Goal: Information Seeking & Learning: Learn about a topic

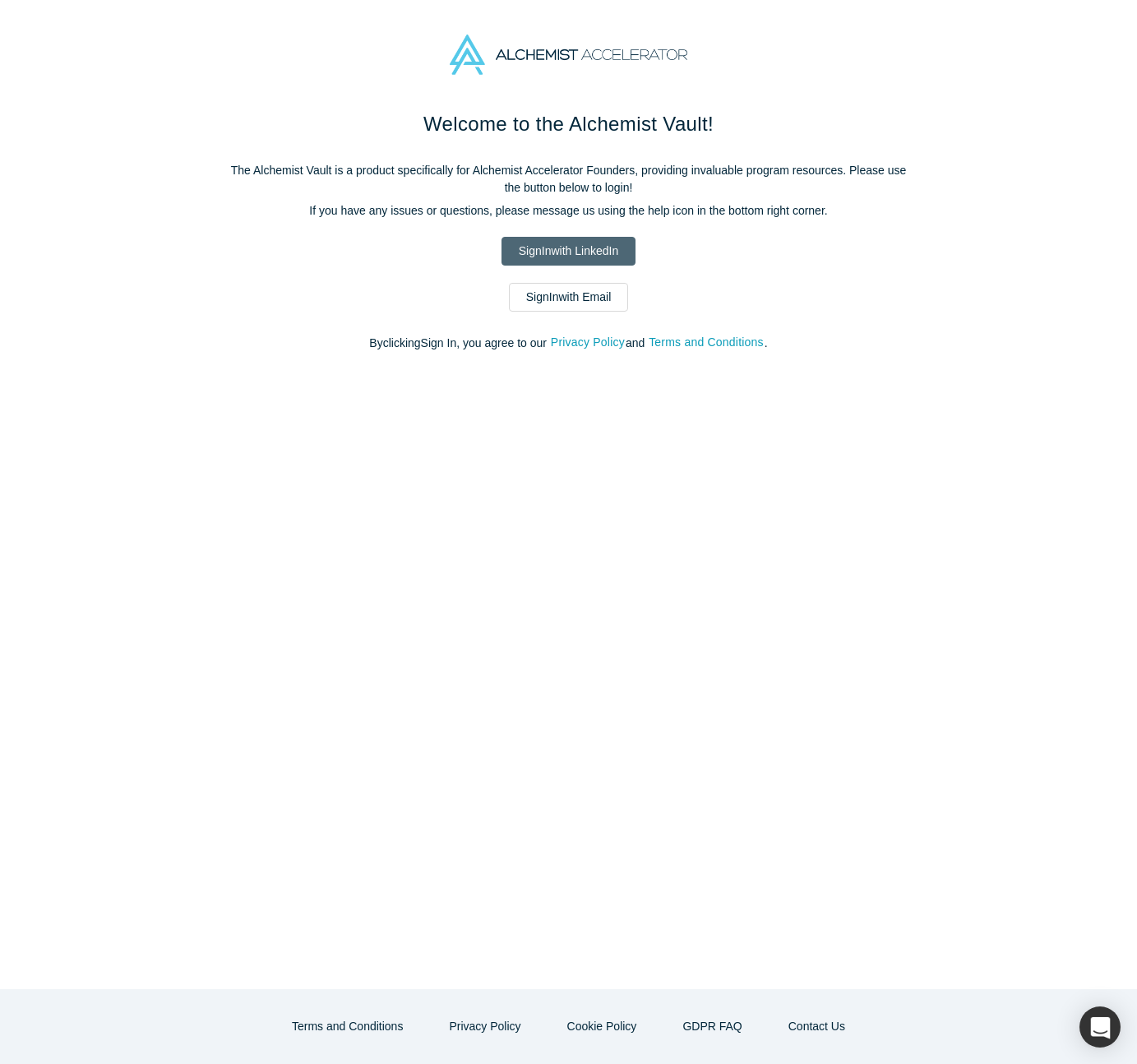
click at [611, 261] on link "Sign In with LinkedIn" at bounding box center [568, 251] width 134 height 29
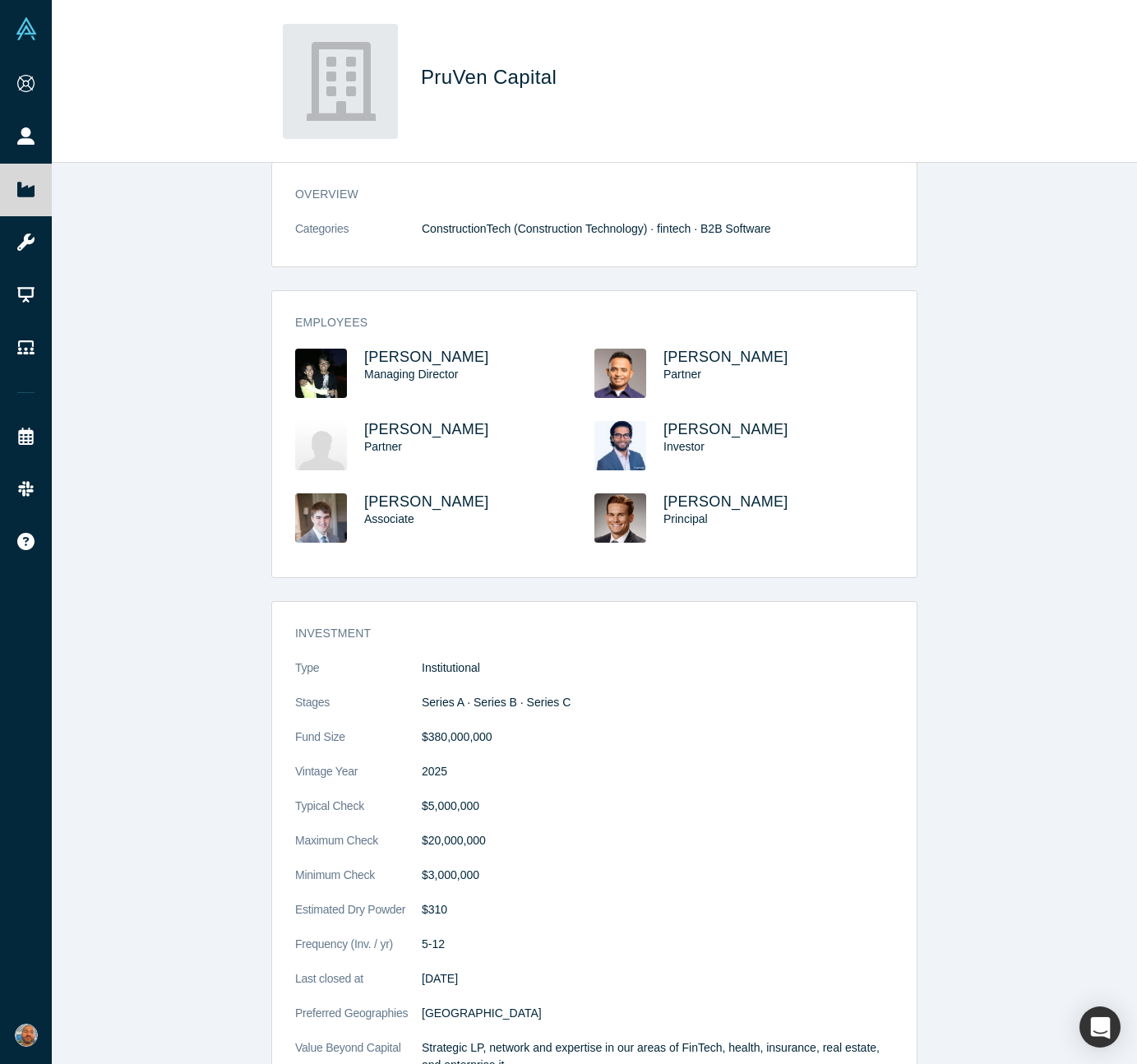
scroll to position [237, 0]
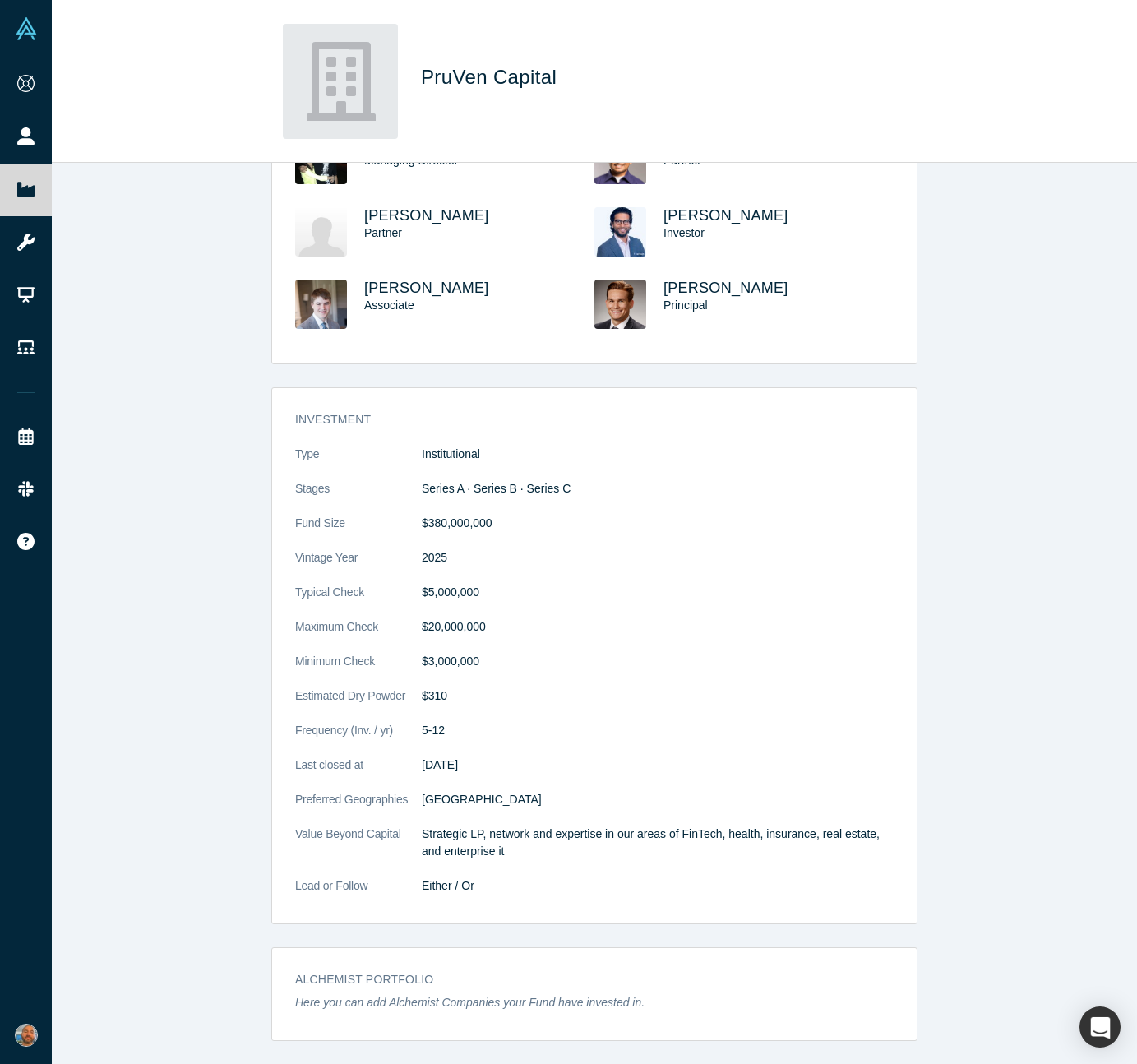
click at [959, 864] on div "overview Categories ConstructionTech (Construction Technology) · fintech · B2B …" at bounding box center [594, 613] width 1085 height 901
click at [995, 889] on div "overview Categories ConstructionTech (Construction Technology) · fintech · B2B …" at bounding box center [594, 613] width 1085 height 901
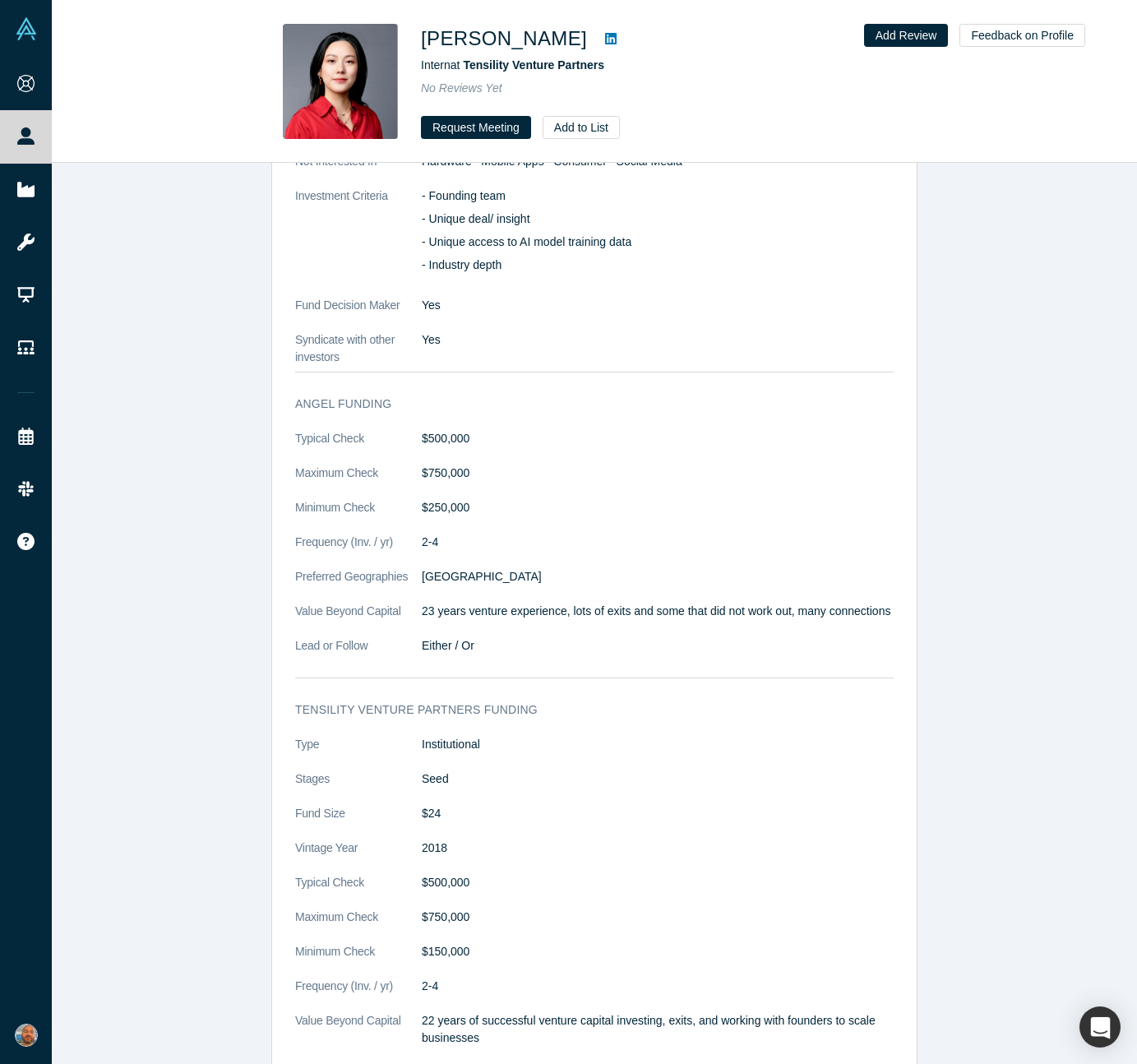
scroll to position [1530, 0]
drag, startPoint x: 940, startPoint y: 912, endPoint x: 944, endPoint y: 765, distance: 147.1
click at [944, 763] on div "General Summary Tensility Venture Partners www.tensilityvc.com, focused on seed…" at bounding box center [594, 268] width 1085 height 1681
click at [944, 765] on div "General Summary Tensility Venture Partners www.tensilityvc.com, focused on seed…" at bounding box center [594, 268] width 1085 height 1681
drag, startPoint x: 944, startPoint y: 765, endPoint x: 944, endPoint y: 906, distance: 141.0
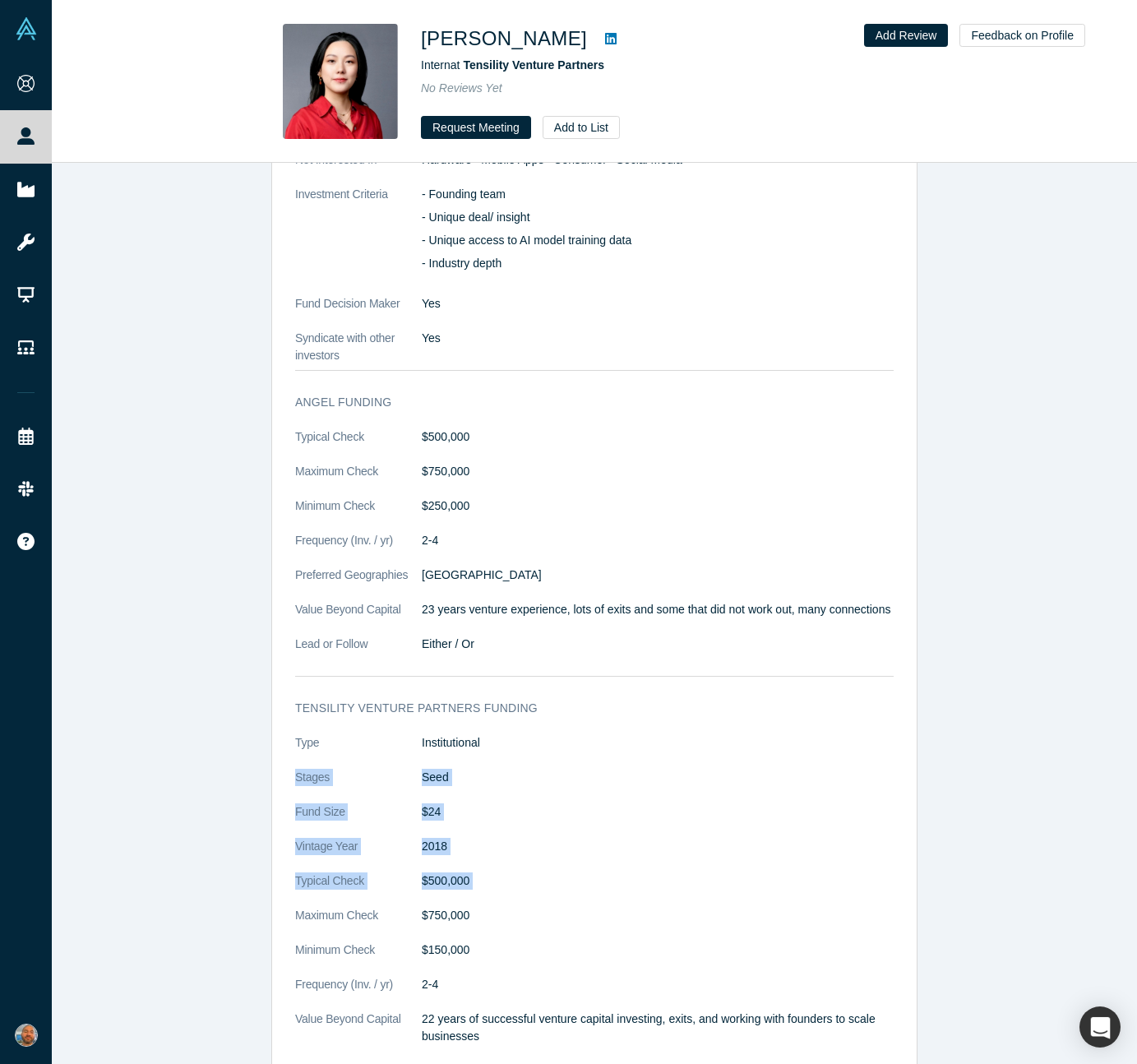
click at [944, 903] on div "General Summary Tensility Venture Partners www.tensilityvc.com, focused on seed…" at bounding box center [594, 268] width 1085 height 1681
click at [944, 906] on div "General Summary Tensility Venture Partners www.tensilityvc.com, focused on seed…" at bounding box center [594, 268] width 1085 height 1681
drag, startPoint x: 954, startPoint y: 939, endPoint x: 954, endPoint y: 865, distance: 74.0
click at [954, 865] on div "General Summary Tensility Venture Partners www.tensilityvc.com, focused on seed…" at bounding box center [594, 268] width 1085 height 1681
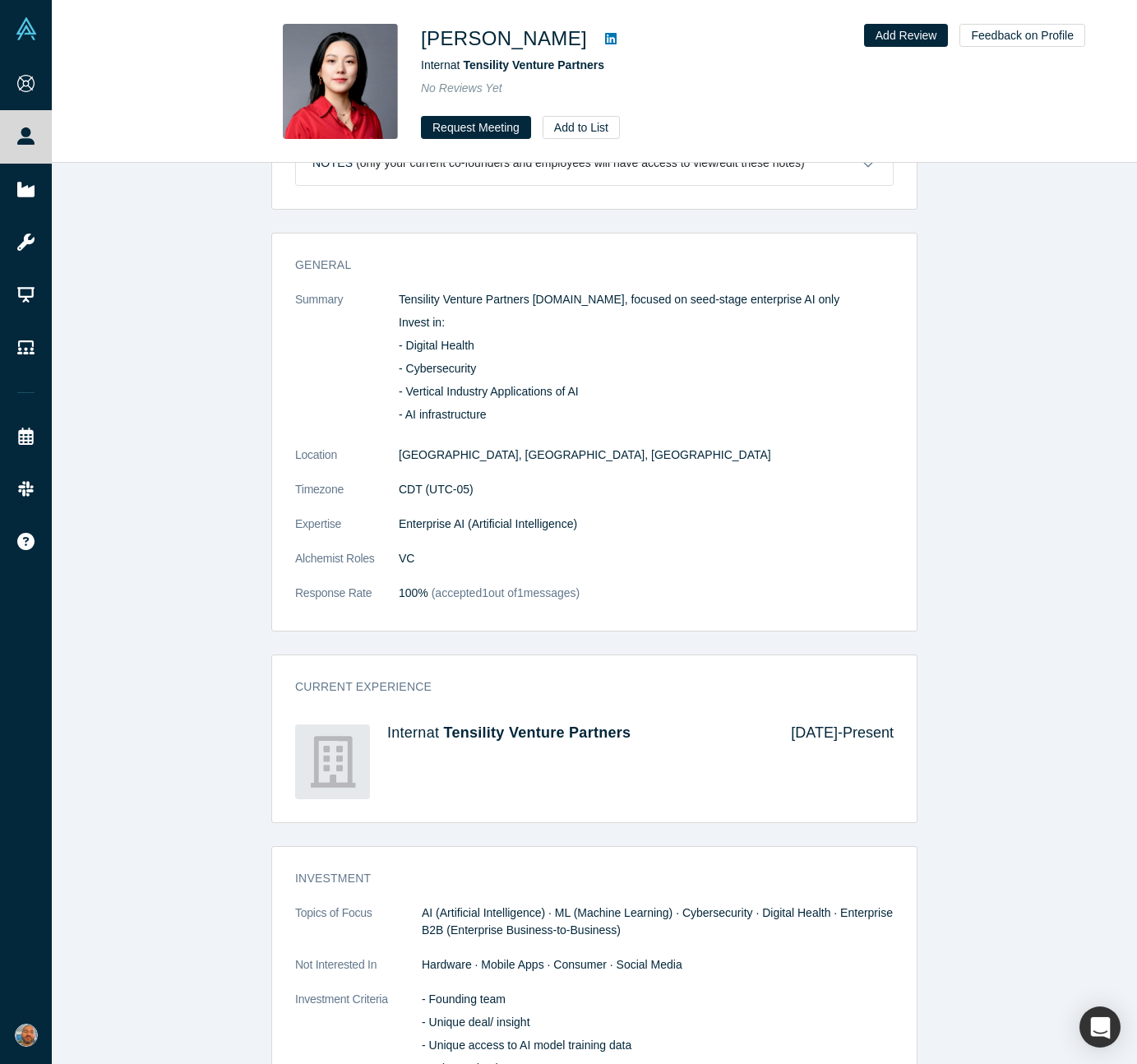
scroll to position [268, 0]
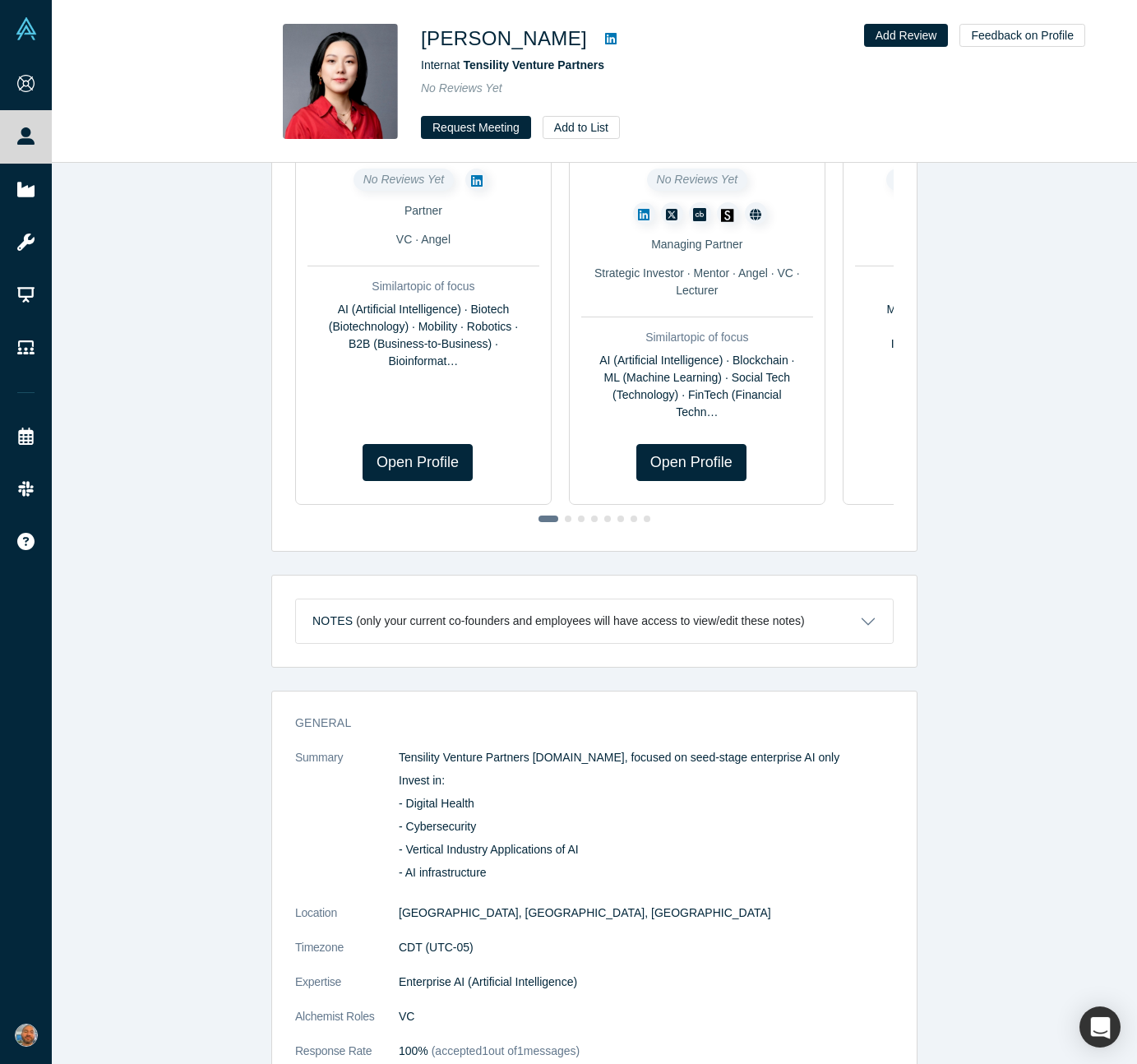
click at [599, 38] on link at bounding box center [611, 38] width 25 height 20
